Goal: Information Seeking & Learning: Learn about a topic

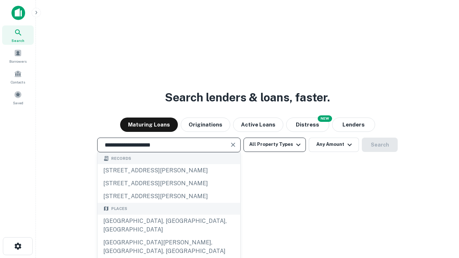
click at [169, 237] on div "[GEOGRAPHIC_DATA], [GEOGRAPHIC_DATA], [GEOGRAPHIC_DATA]" at bounding box center [169, 226] width 143 height 22
click at [275, 145] on button "All Property Types" at bounding box center [275, 145] width 62 height 14
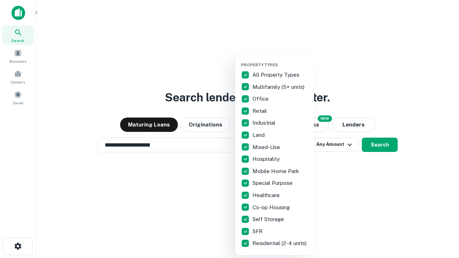
type input "**********"
click at [281, 60] on button "button" at bounding box center [280, 60] width 79 height 0
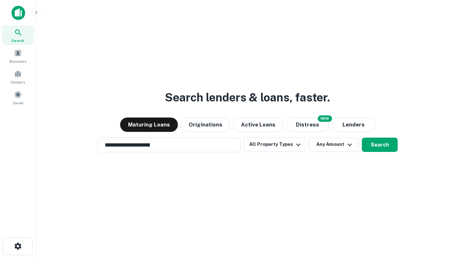
scroll to position [11, 0]
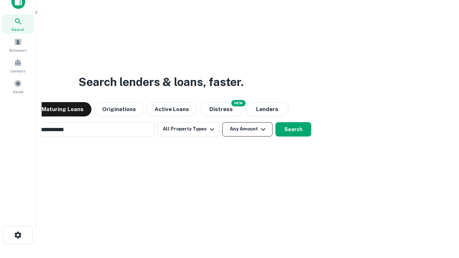
click at [223, 122] on button "Any Amount" at bounding box center [248, 129] width 50 height 14
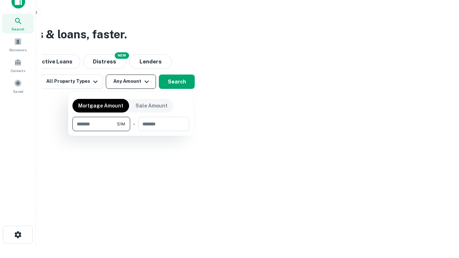
type input "*******"
click at [131, 131] on button "button" at bounding box center [131, 131] width 117 height 0
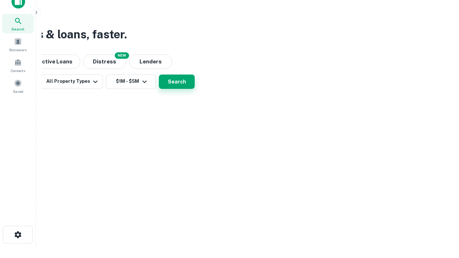
click at [195, 89] on button "Search" at bounding box center [177, 82] width 36 height 14
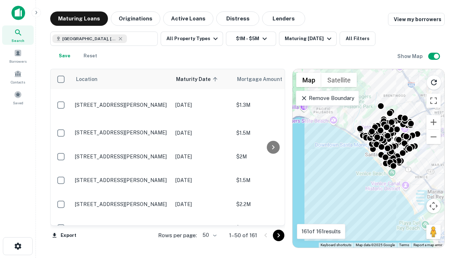
click at [209, 235] on body "Search Borrowers Contacts Saved Maturing Loans Originations Active Loans Distre…" at bounding box center [229, 129] width 459 height 258
click at [209, 218] on li "25" at bounding box center [208, 217] width 21 height 13
